Goal: Information Seeking & Learning: Understand process/instructions

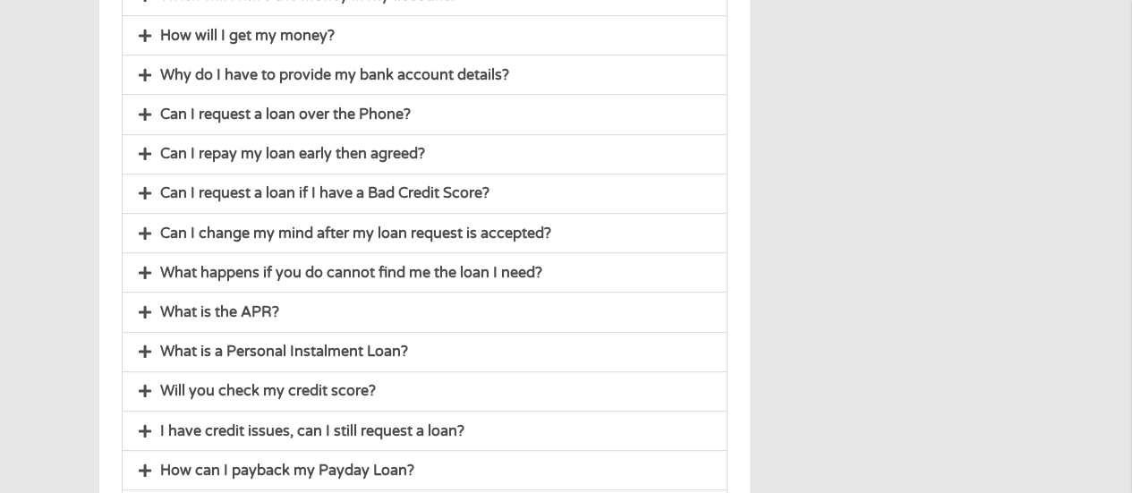
scroll to position [701, 0]
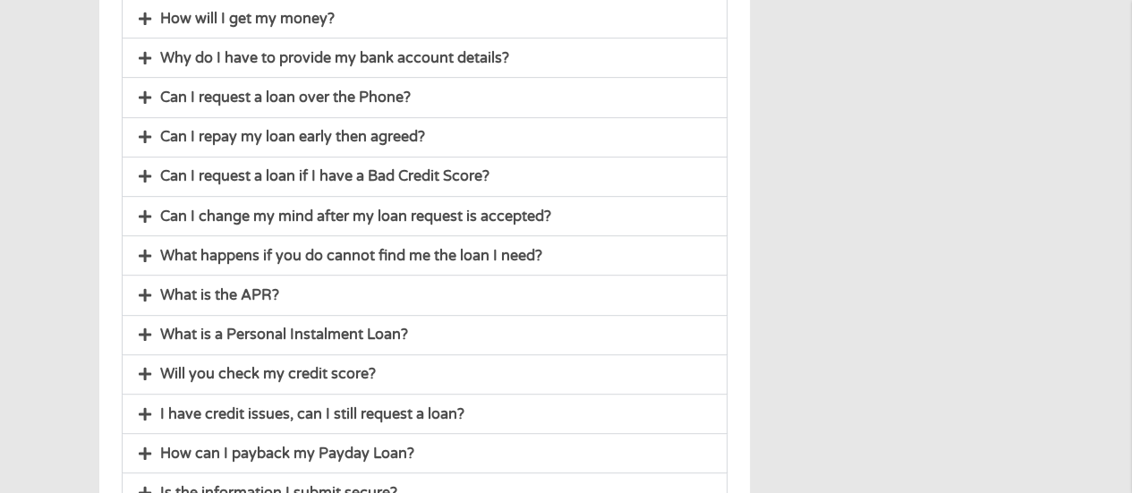
drag, startPoint x: 1117, startPoint y: 194, endPoint x: 1117, endPoint y: 211, distance: 17.0
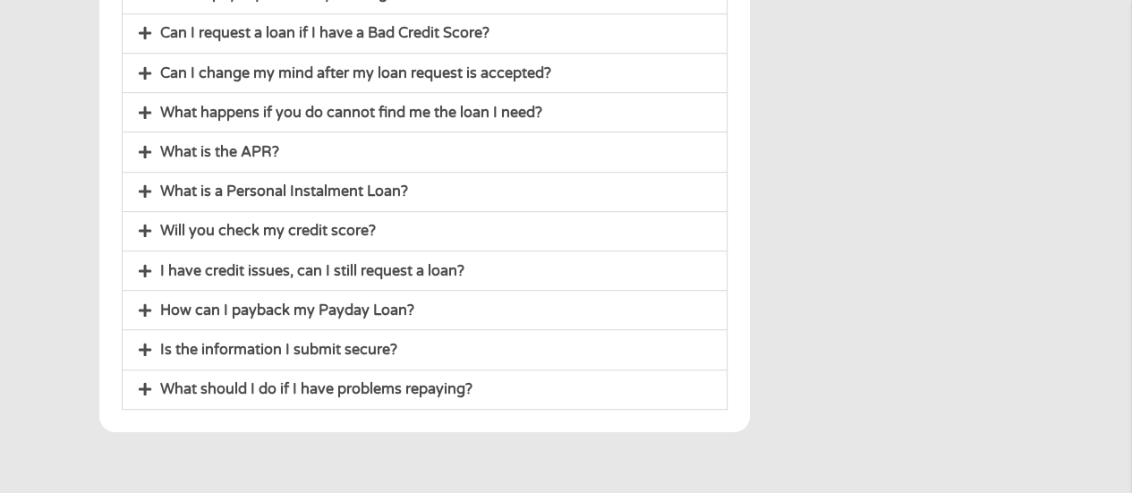
scroll to position [849, 0]
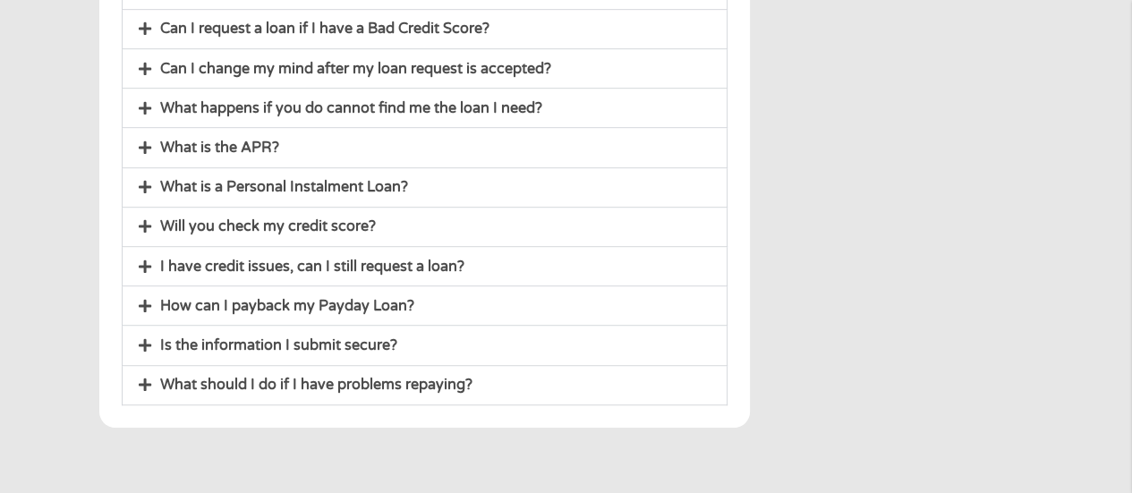
drag, startPoint x: 1130, startPoint y: 203, endPoint x: 1116, endPoint y: 149, distance: 56.2
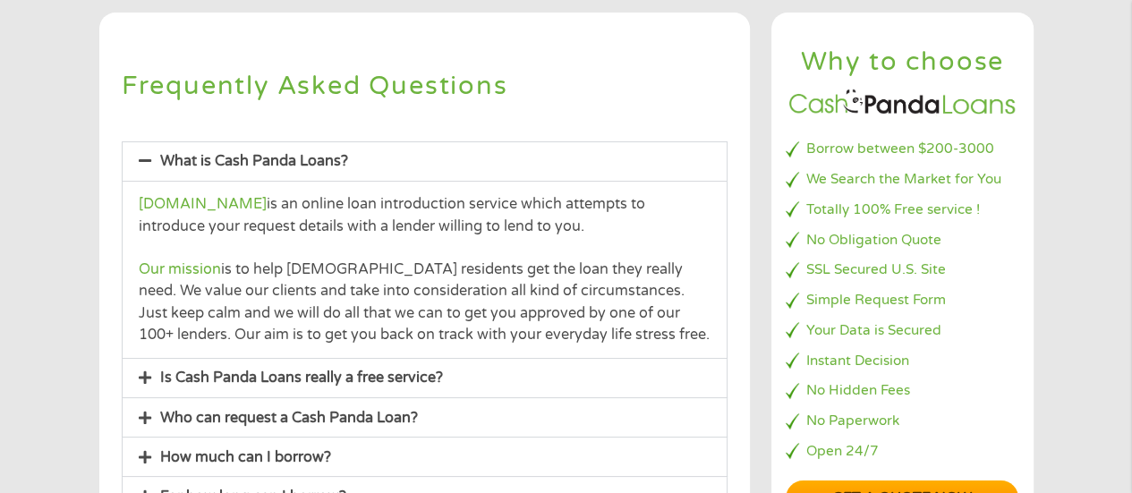
scroll to position [99, 0]
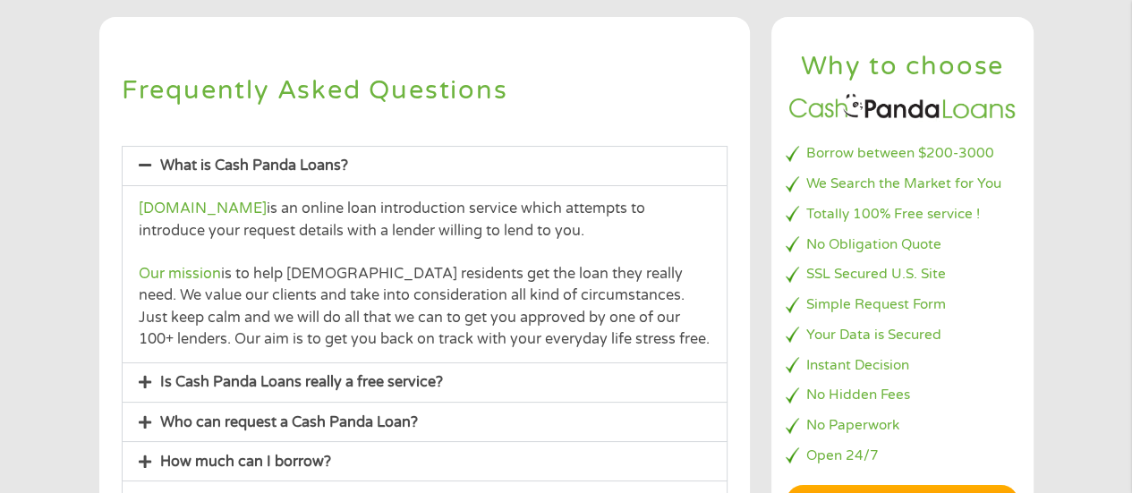
click at [838, 450] on li "Open 24/7" at bounding box center [902, 456] width 233 height 21
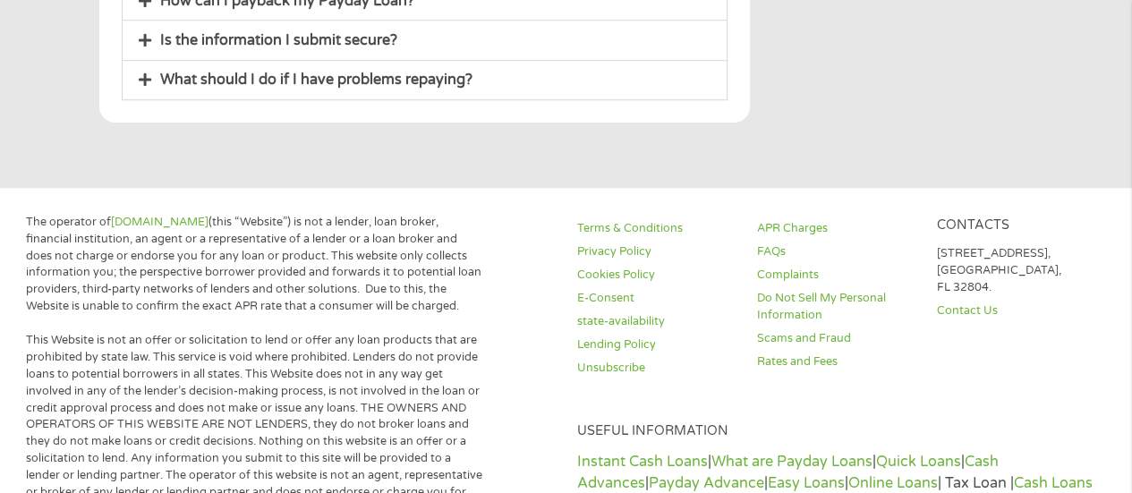
scroll to position [1158, 0]
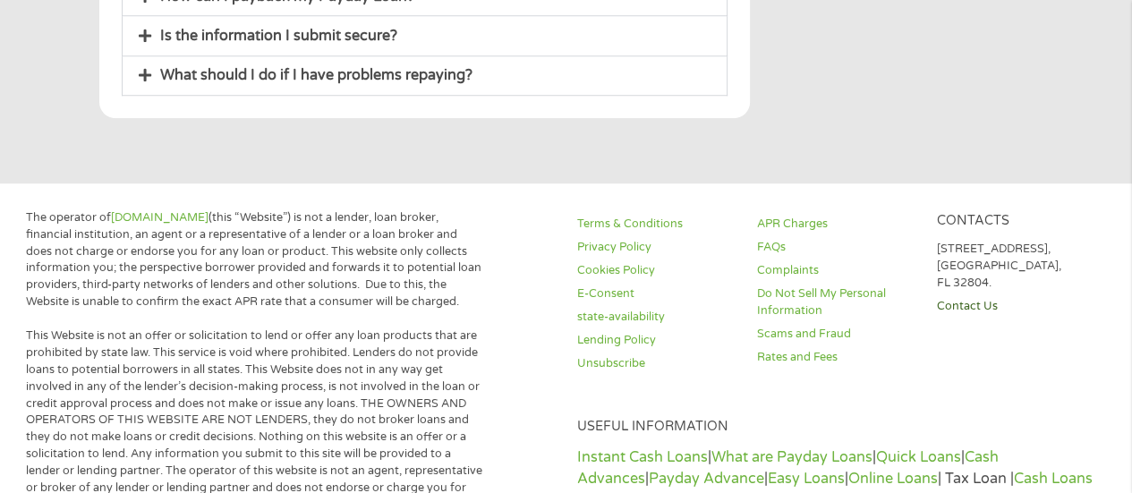
click at [965, 298] on link "Contact Us" at bounding box center [1016, 306] width 158 height 17
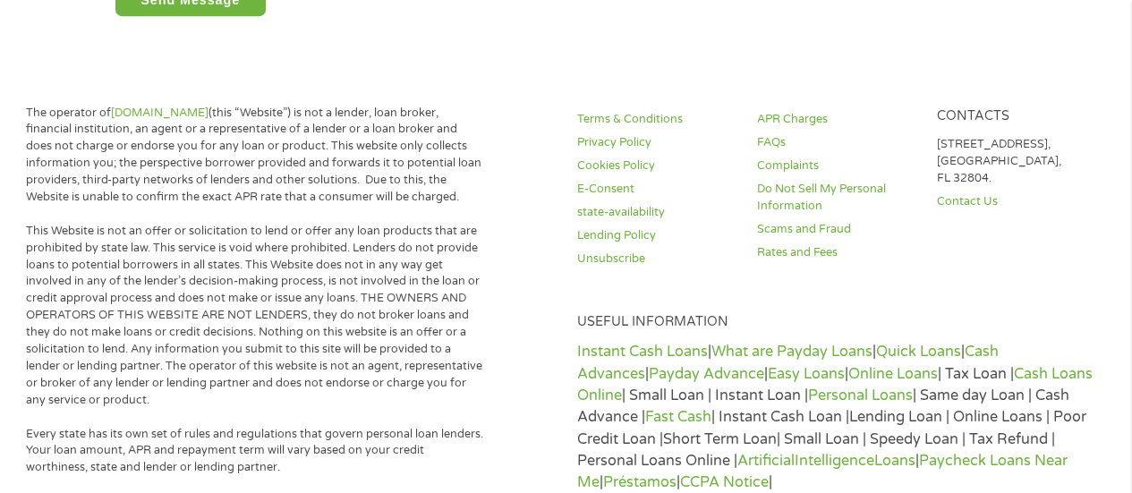
scroll to position [924, 0]
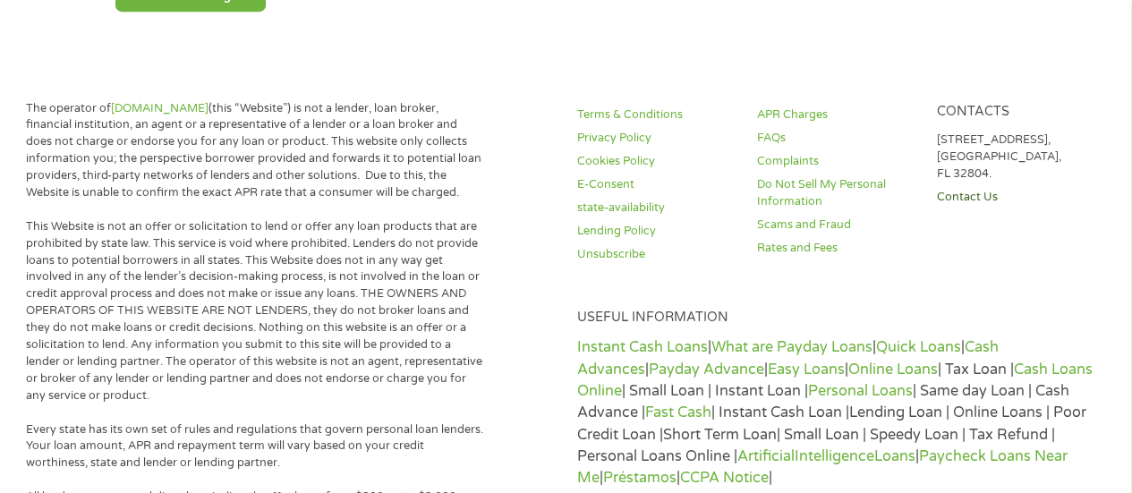
click at [992, 198] on link "Contact Us" at bounding box center [1016, 197] width 158 height 17
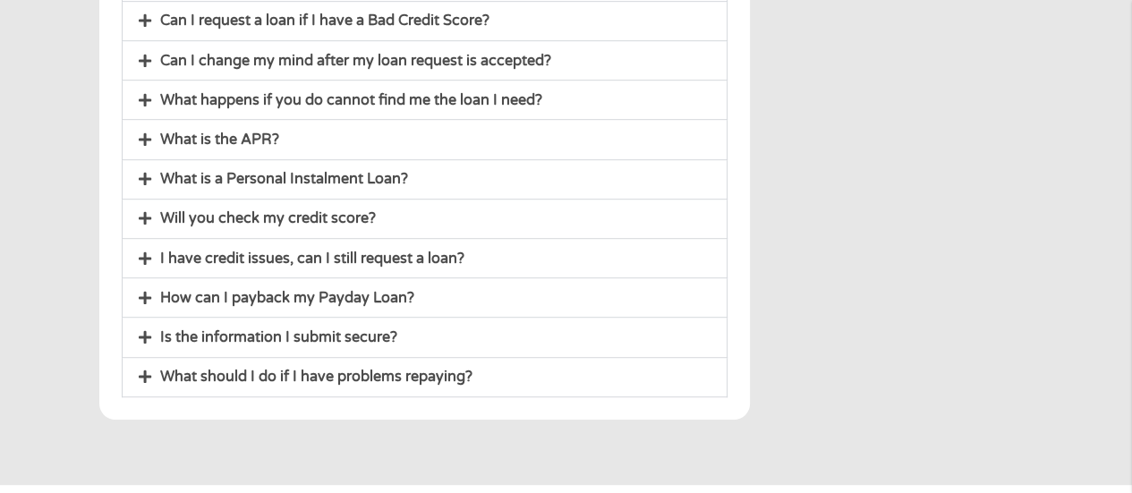
scroll to position [870, 0]
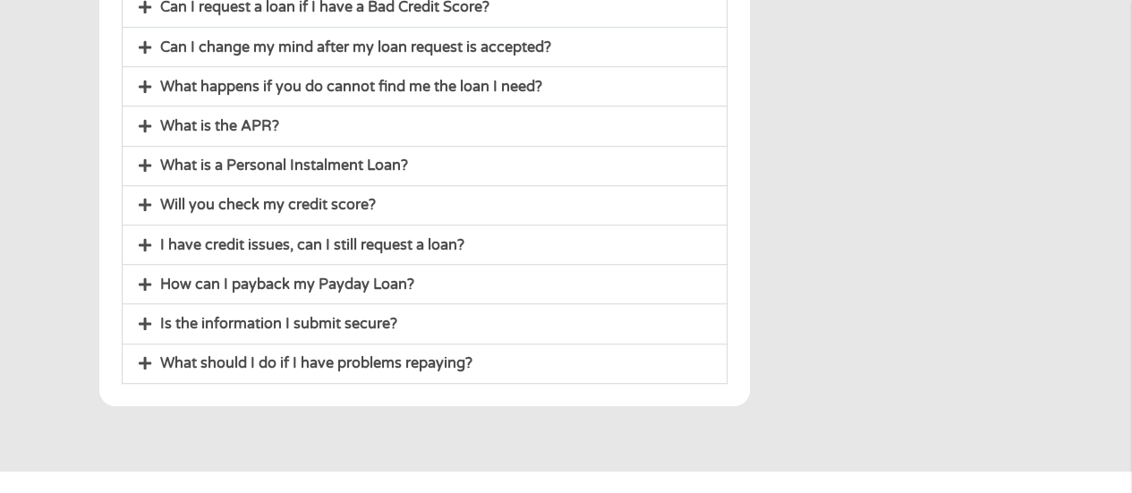
click at [414, 361] on link "What should I do if I have problems repaying?" at bounding box center [316, 363] width 312 height 18
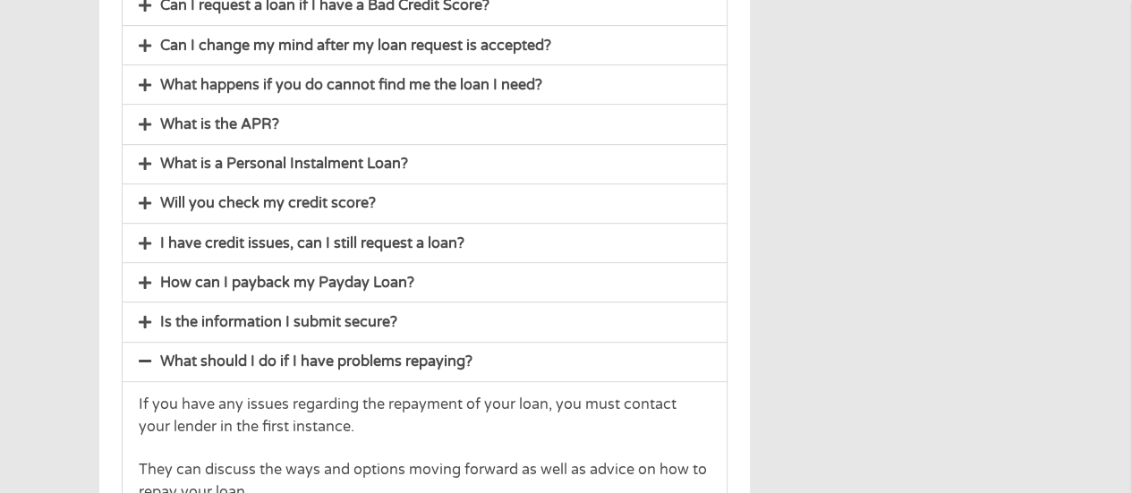
scroll to position [693, 0]
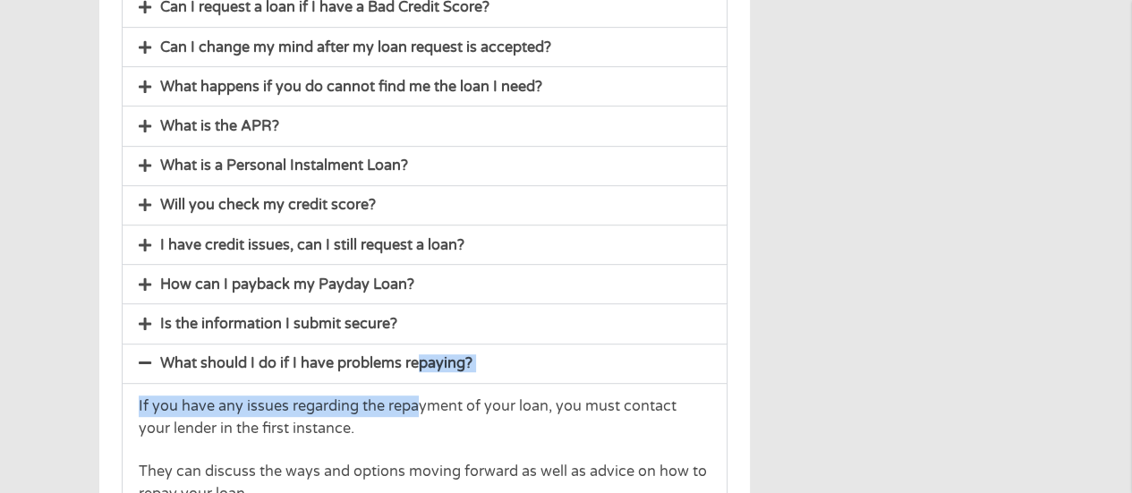
drag, startPoint x: 421, startPoint y: 359, endPoint x: 417, endPoint y: 385, distance: 26.2
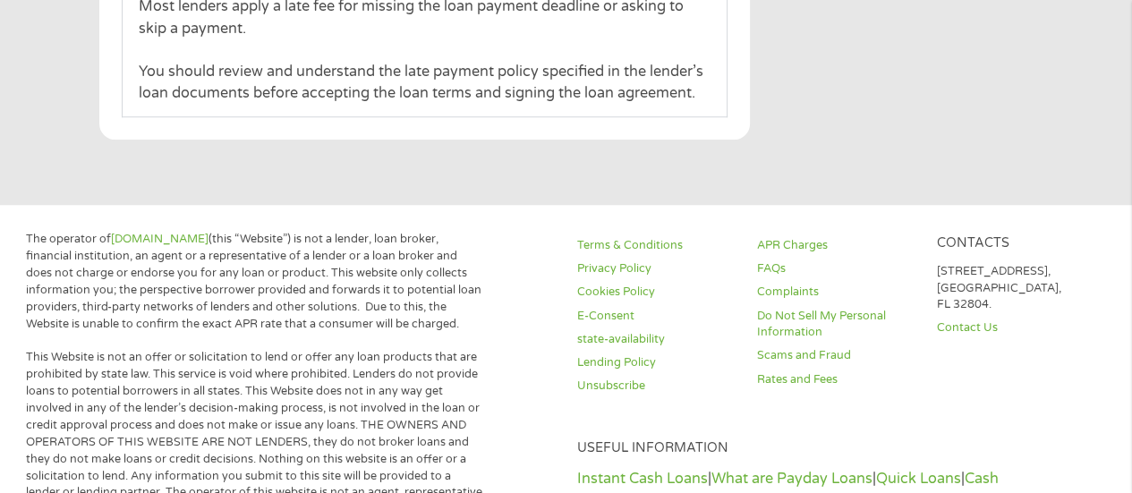
scroll to position [1315, 0]
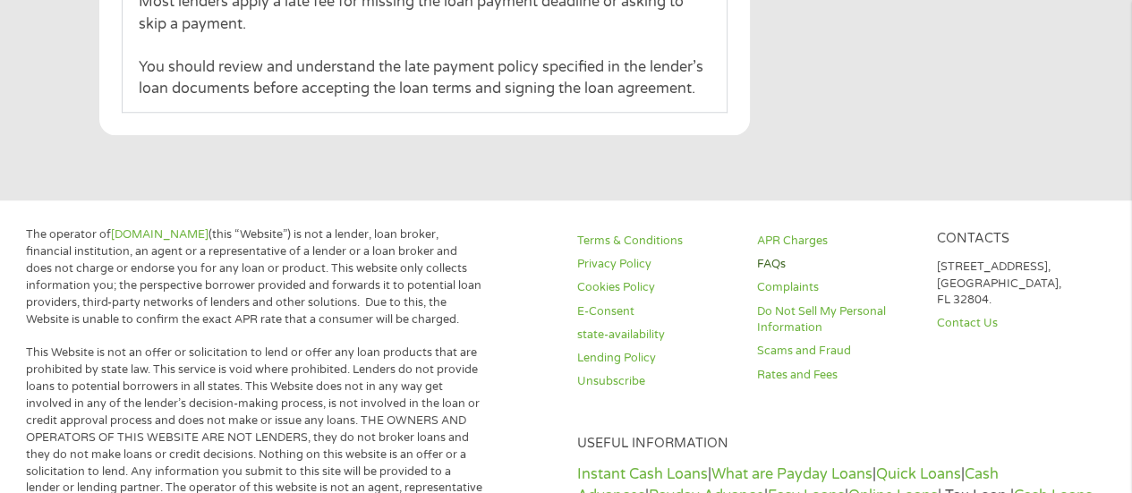
click at [779, 257] on link "FAQs" at bounding box center [836, 264] width 158 height 17
